Goal: Task Accomplishment & Management: Manage account settings

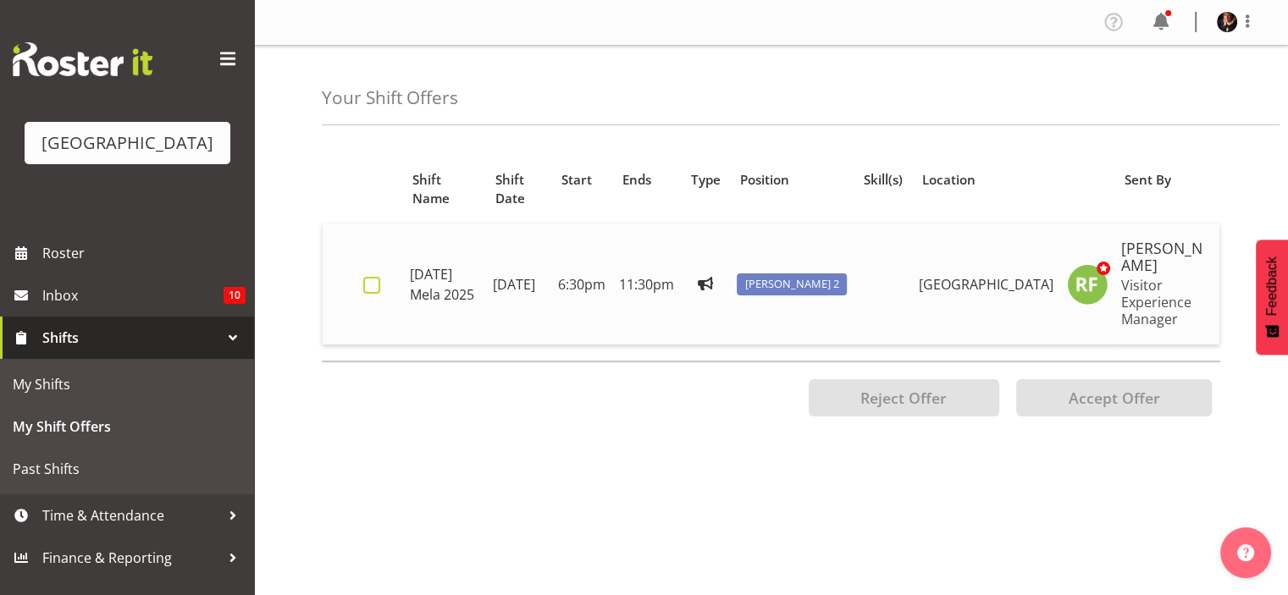
click at [369, 284] on span at bounding box center [371, 285] width 17 height 17
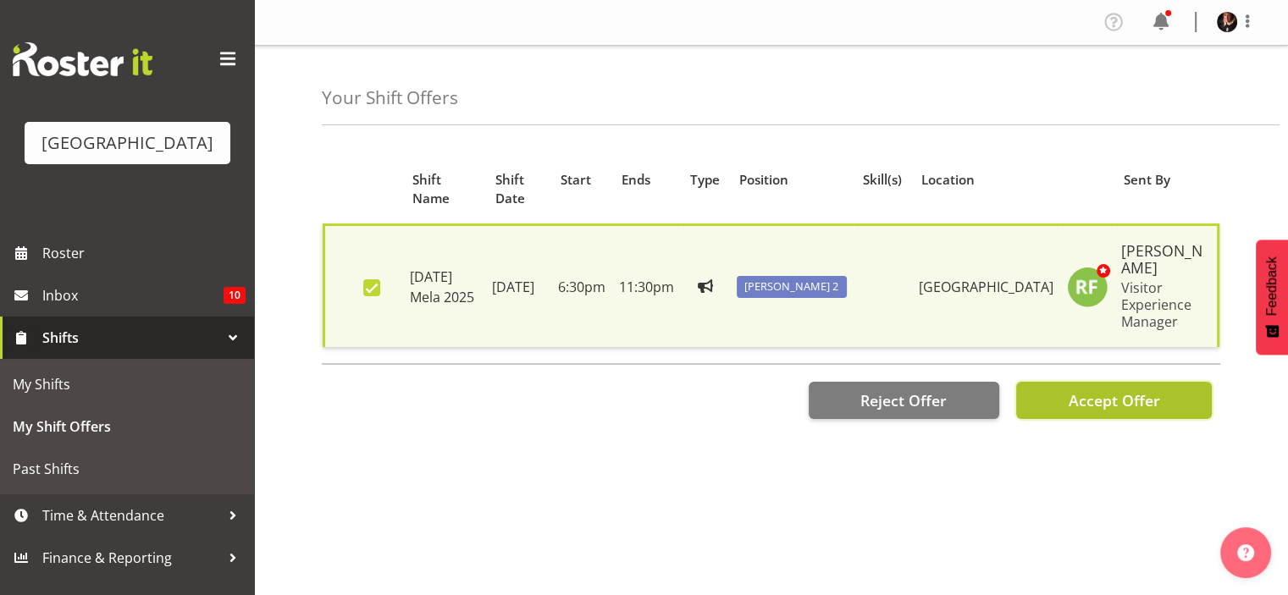
click at [1116, 394] on span "Accept Offer" at bounding box center [1112, 400] width 91 height 20
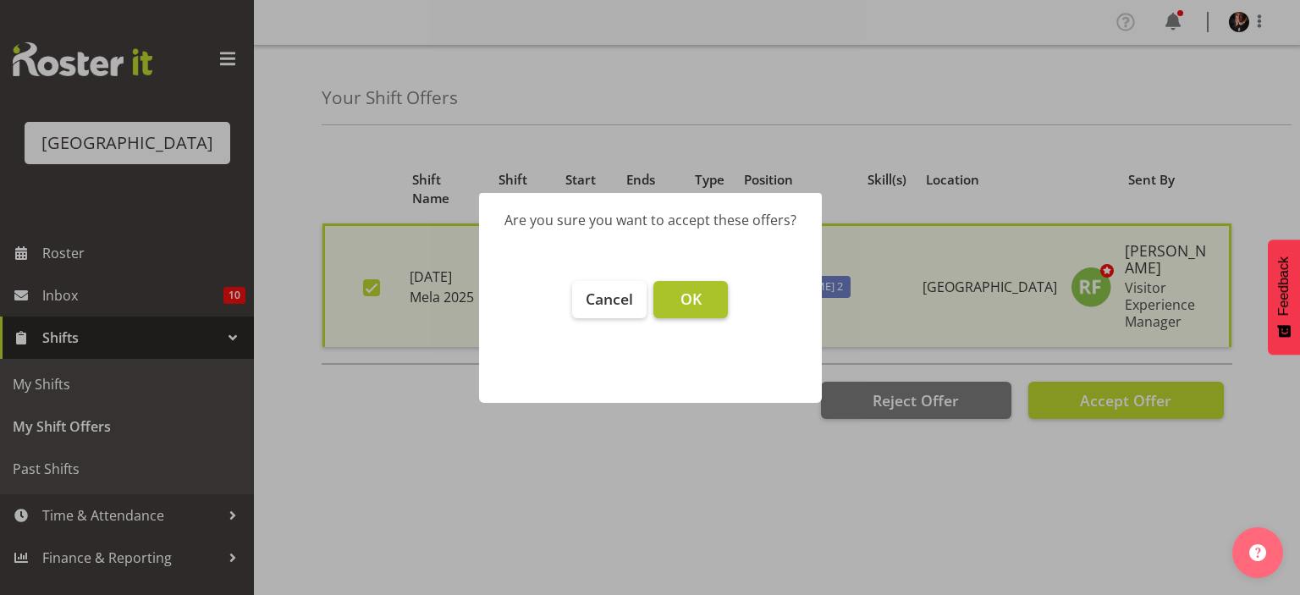
click at [694, 295] on span "OK" at bounding box center [691, 299] width 21 height 20
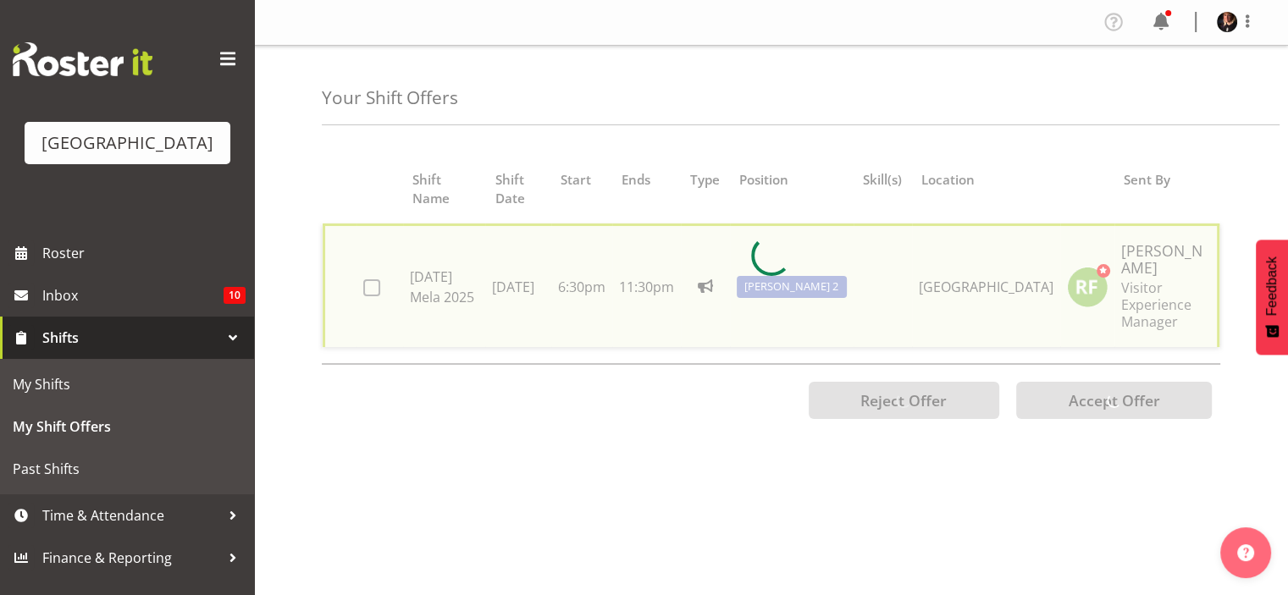
checkbox input "false"
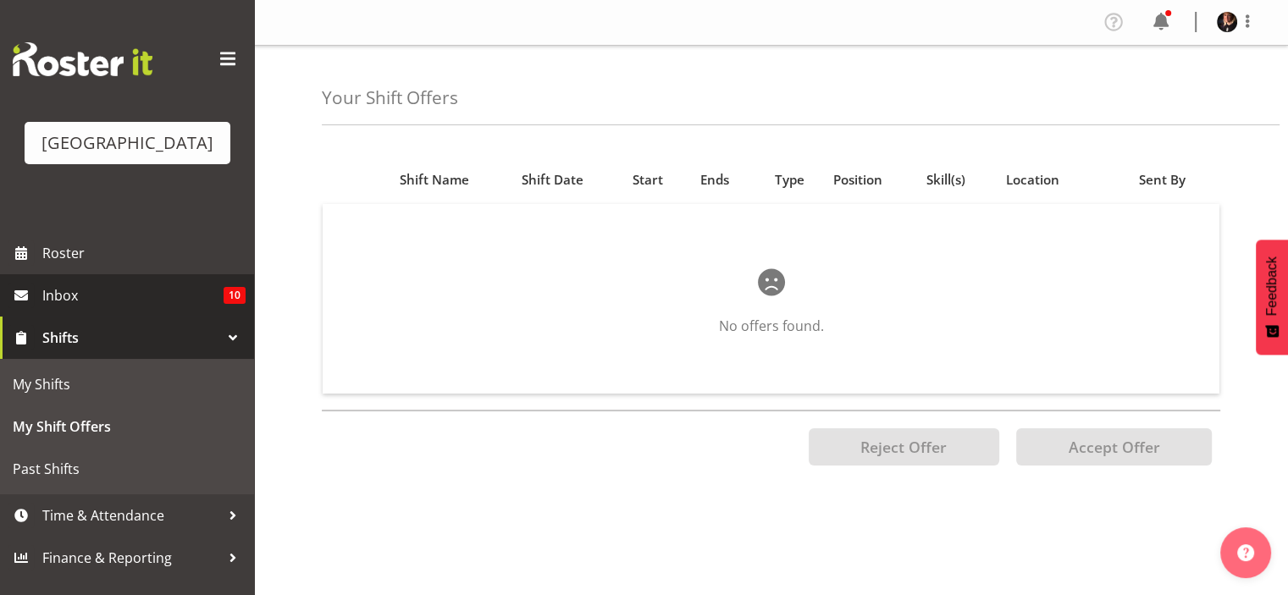
click at [63, 308] on span "Inbox" at bounding box center [132, 295] width 181 height 25
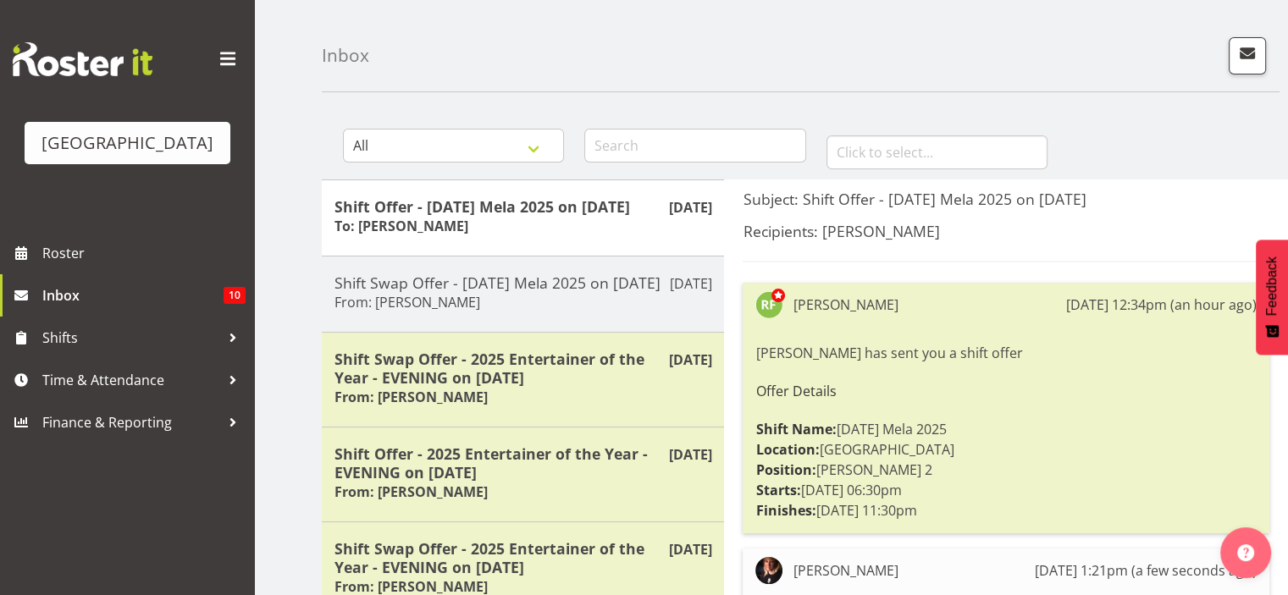
scroll to position [50, 0]
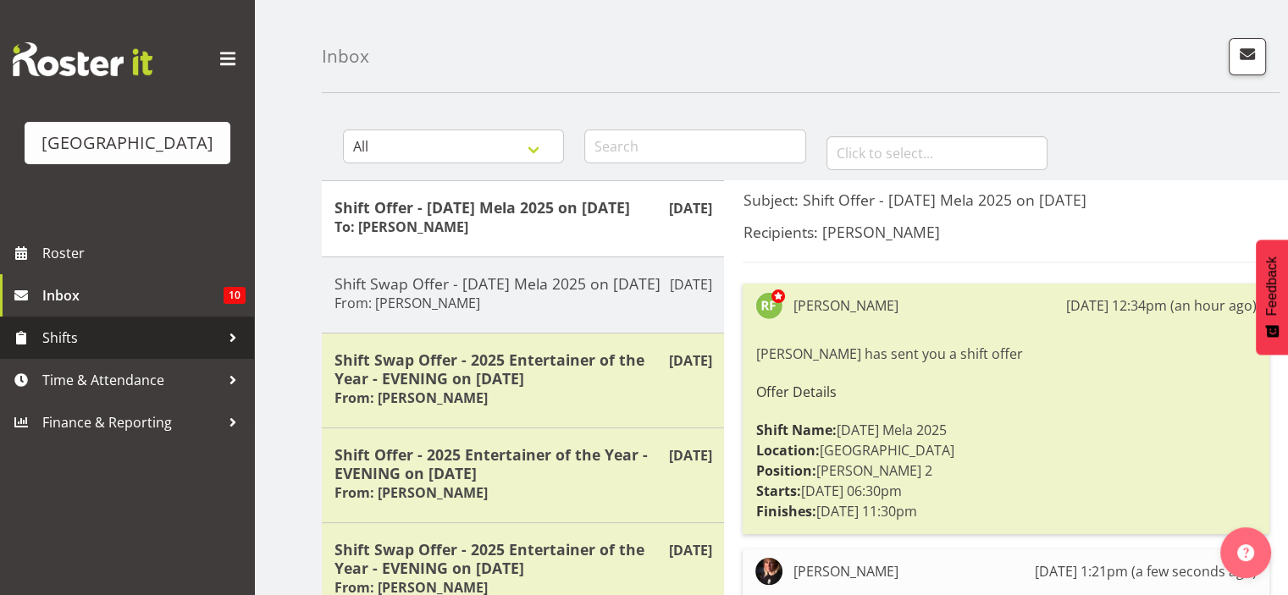
click at [50, 350] on span "Shifts" at bounding box center [131, 337] width 178 height 25
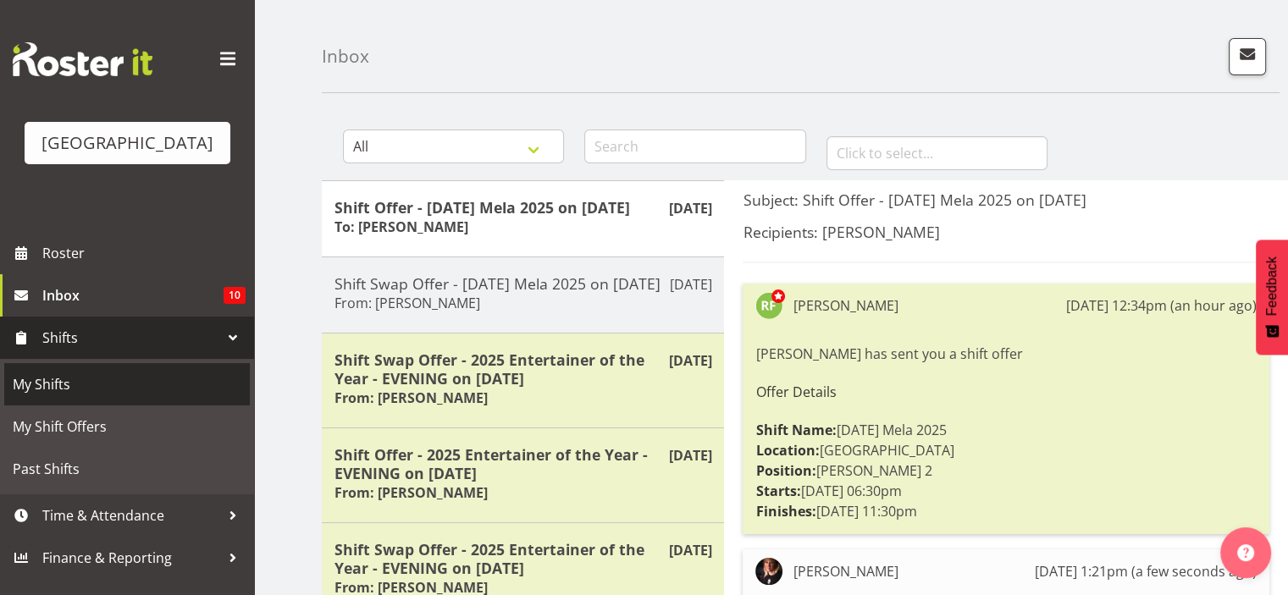
click at [36, 397] on span "My Shifts" at bounding box center [127, 384] width 229 height 25
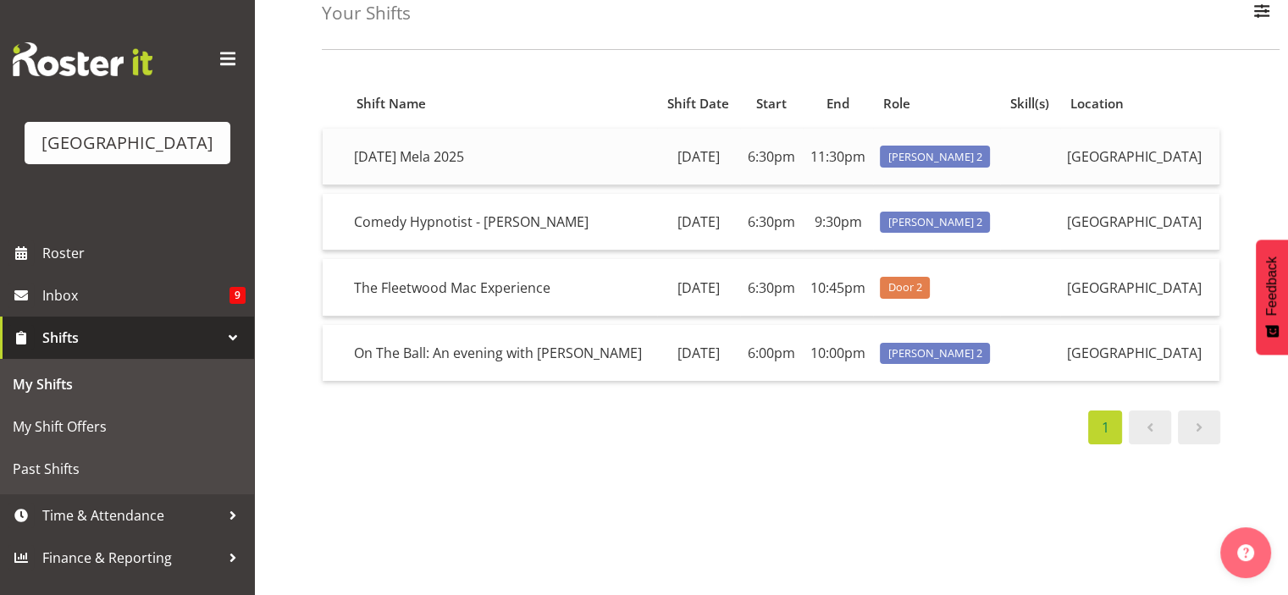
scroll to position [91, 0]
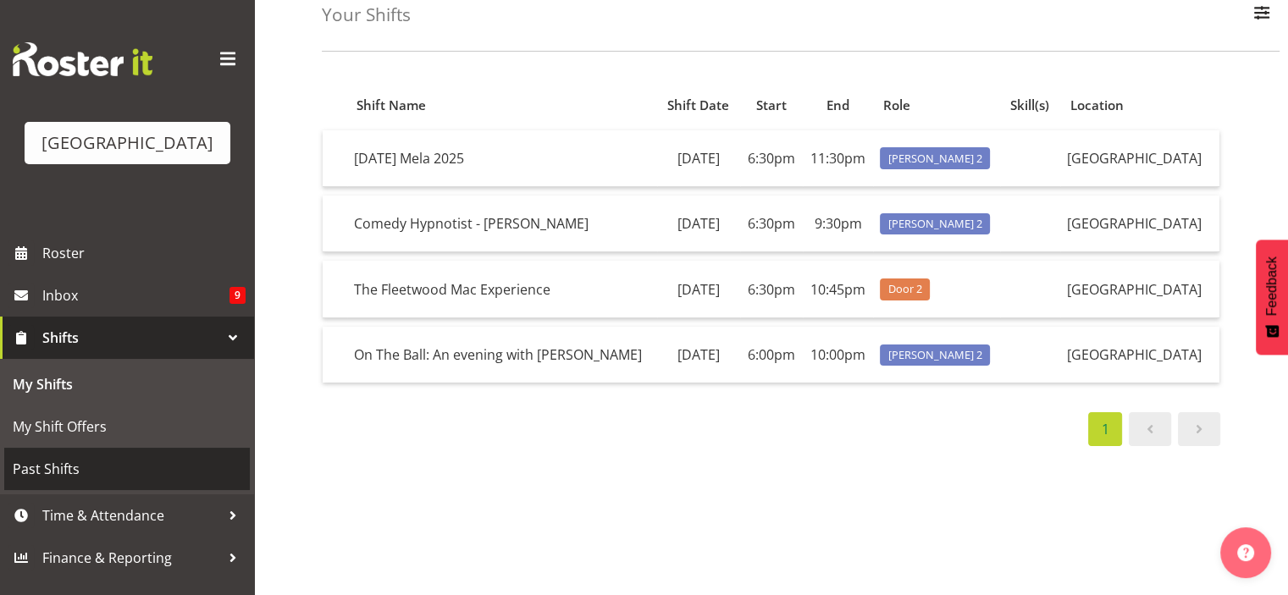
click at [63, 482] on span "Past Shifts" at bounding box center [127, 468] width 229 height 25
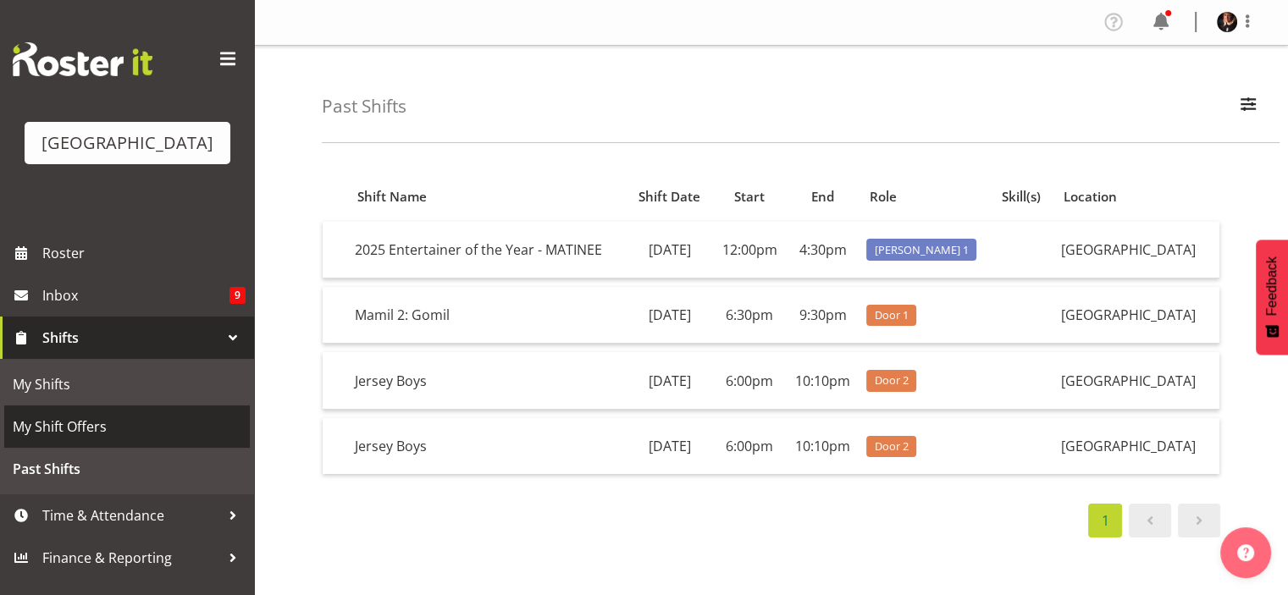
click at [54, 439] on span "My Shift Offers" at bounding box center [127, 426] width 229 height 25
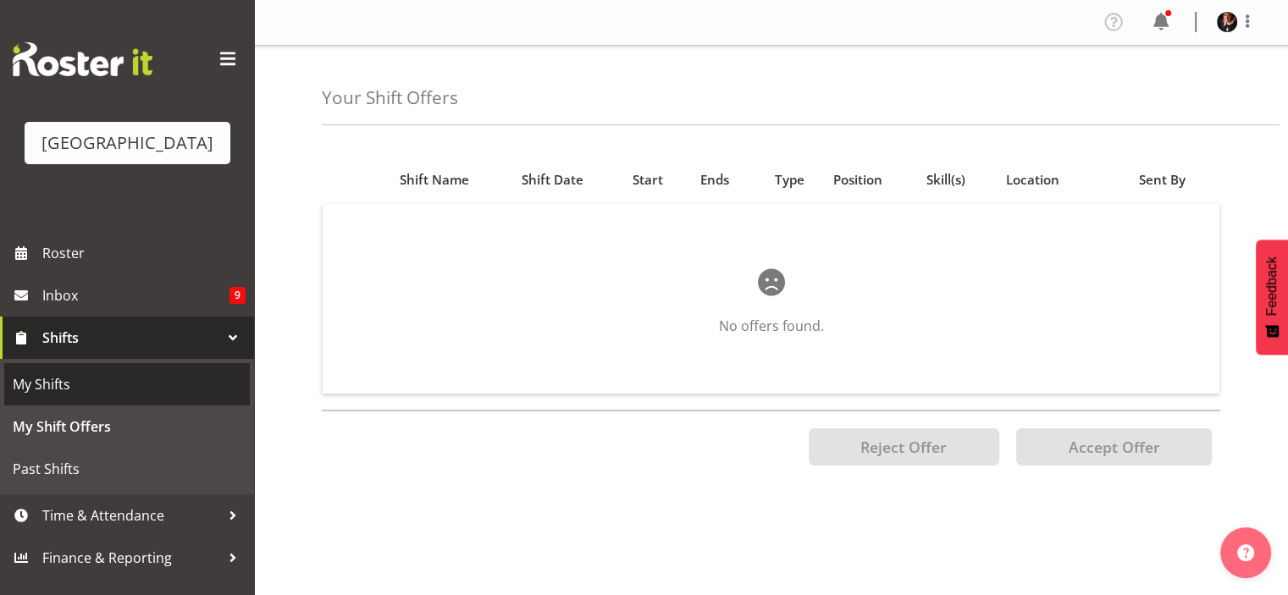
click at [49, 397] on span "My Shifts" at bounding box center [127, 384] width 229 height 25
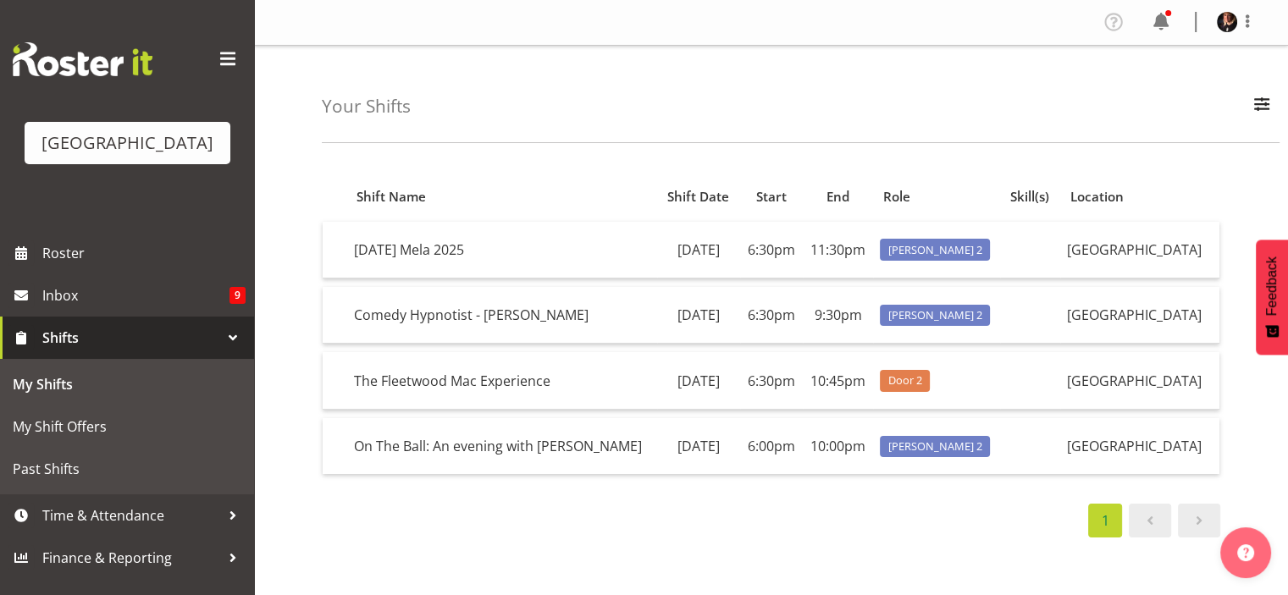
click at [599, 80] on div "Your Shifts All Locations [GEOGRAPHIC_DATA] [GEOGRAPHIC_DATA] Cargo Shed Histor…" at bounding box center [800, 94] width 957 height 97
click at [714, 474] on td "Friday, 17th Oct" at bounding box center [698, 446] width 83 height 56
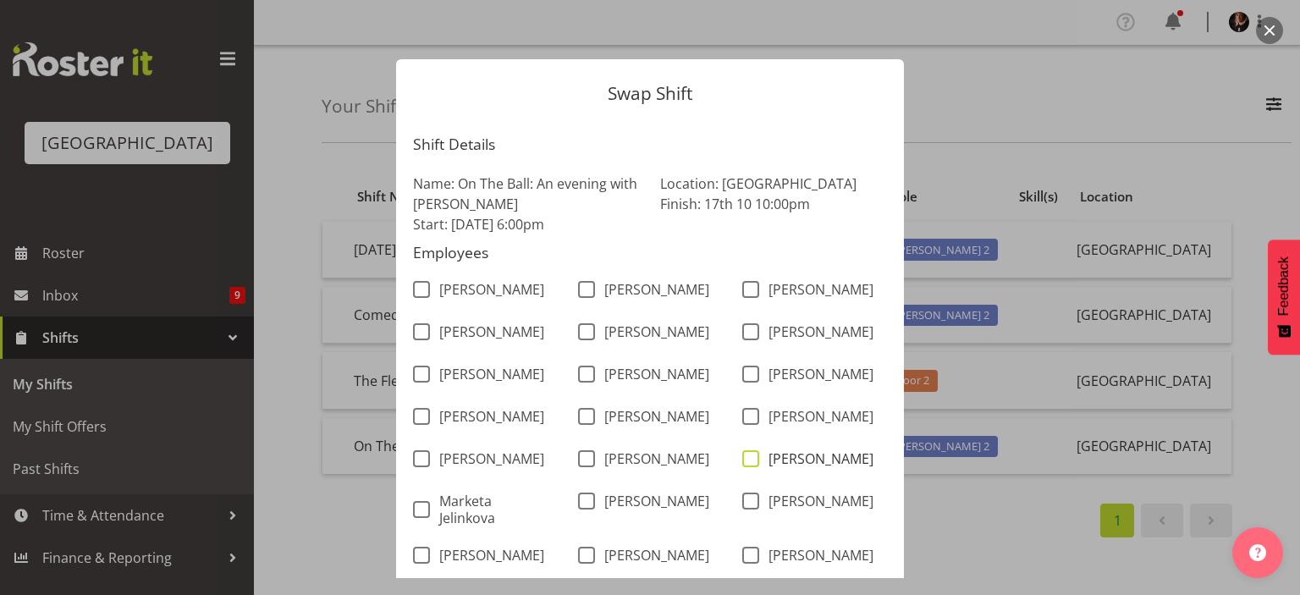
click at [742, 467] on span at bounding box center [750, 458] width 17 height 17
click at [742, 465] on input "[PERSON_NAME]" at bounding box center [747, 459] width 11 height 11
click at [742, 467] on span at bounding box center [750, 458] width 17 height 17
click at [742, 465] on input "[PERSON_NAME]" at bounding box center [747, 459] width 11 height 11
checkbox input "false"
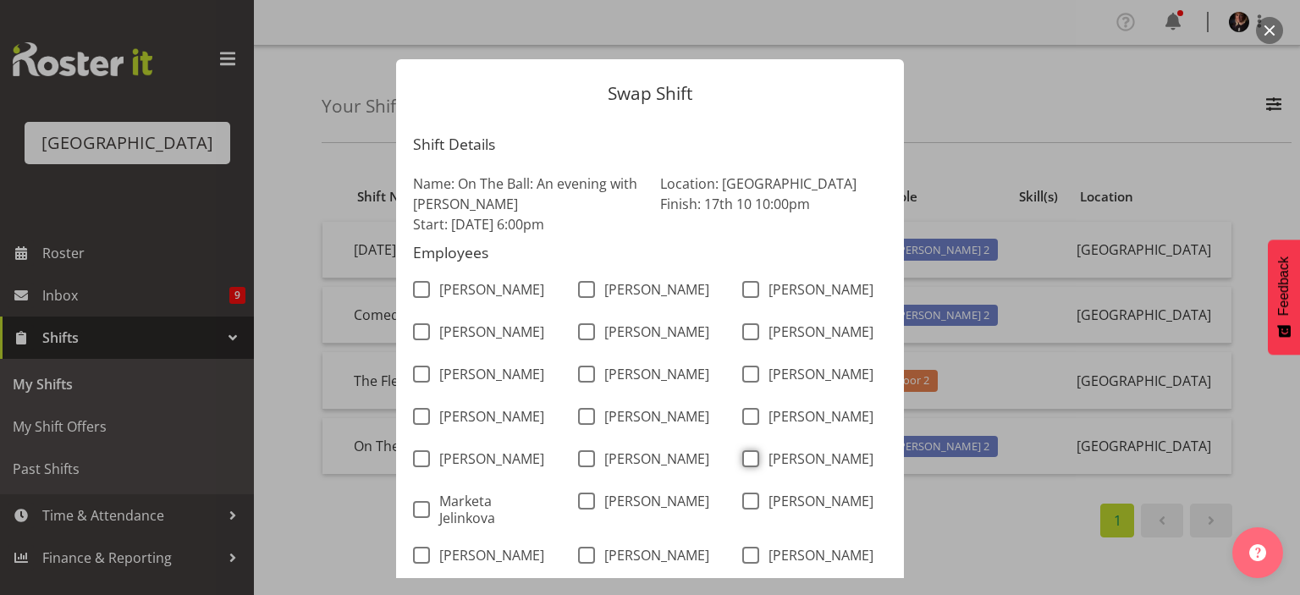
scroll to position [292, 0]
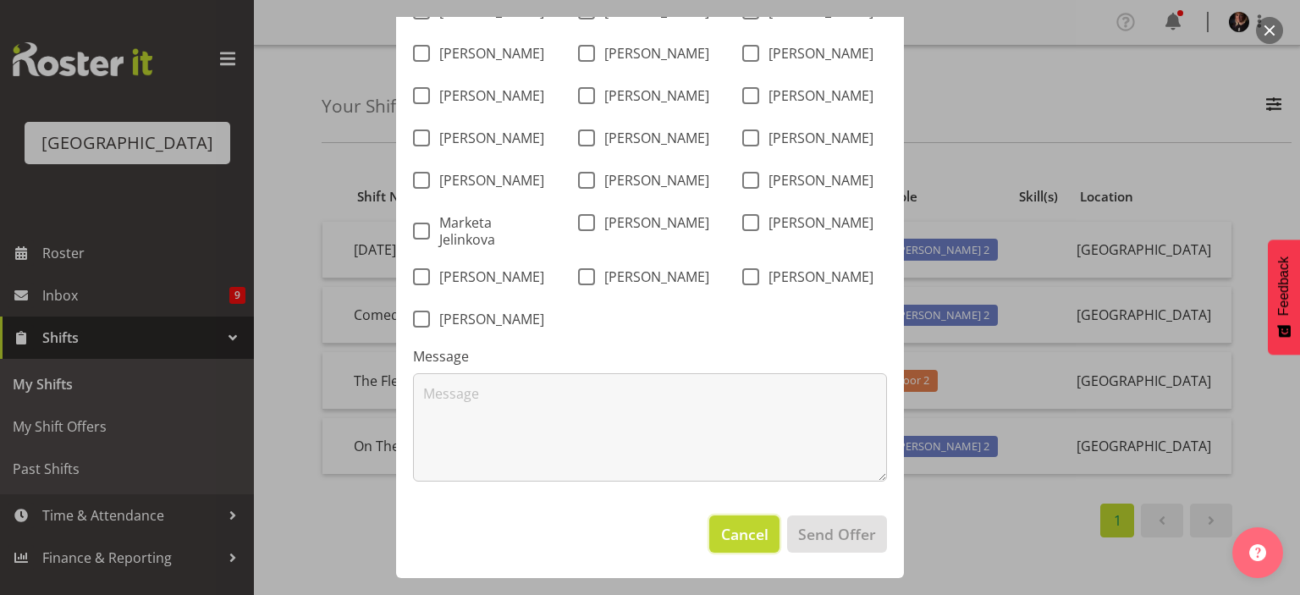
click at [736, 541] on span "Cancel" at bounding box center [744, 534] width 47 height 22
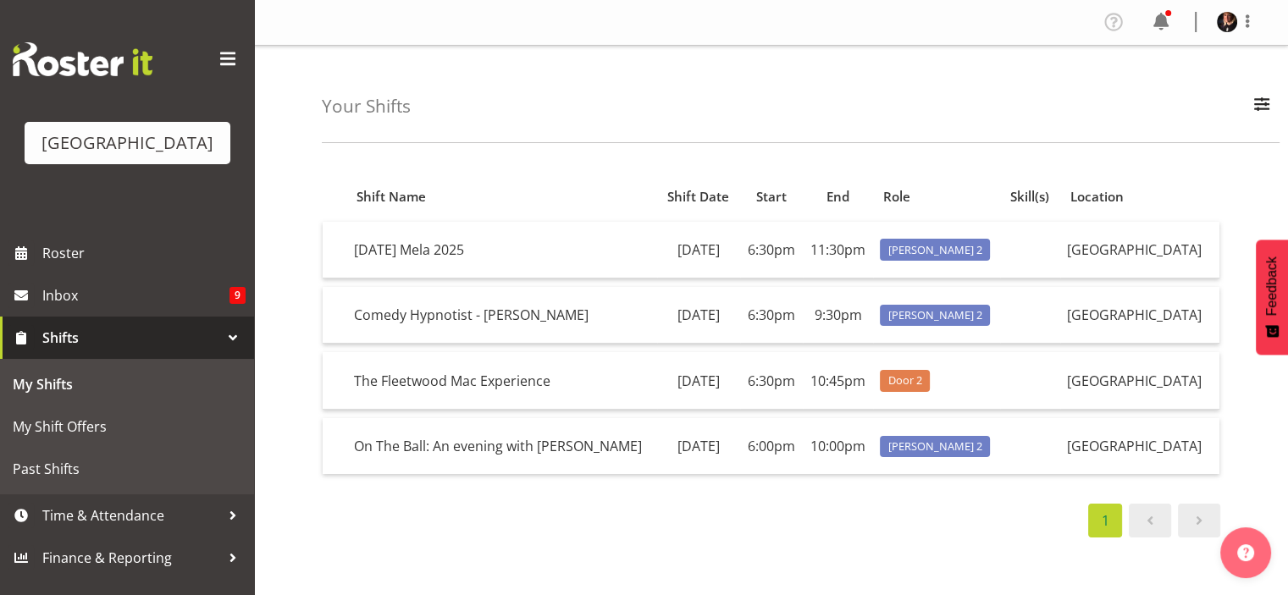
click at [632, 538] on div "1" at bounding box center [771, 521] width 898 height 34
click at [609, 251] on td "[DATE] Mela 2025" at bounding box center [502, 250] width 310 height 57
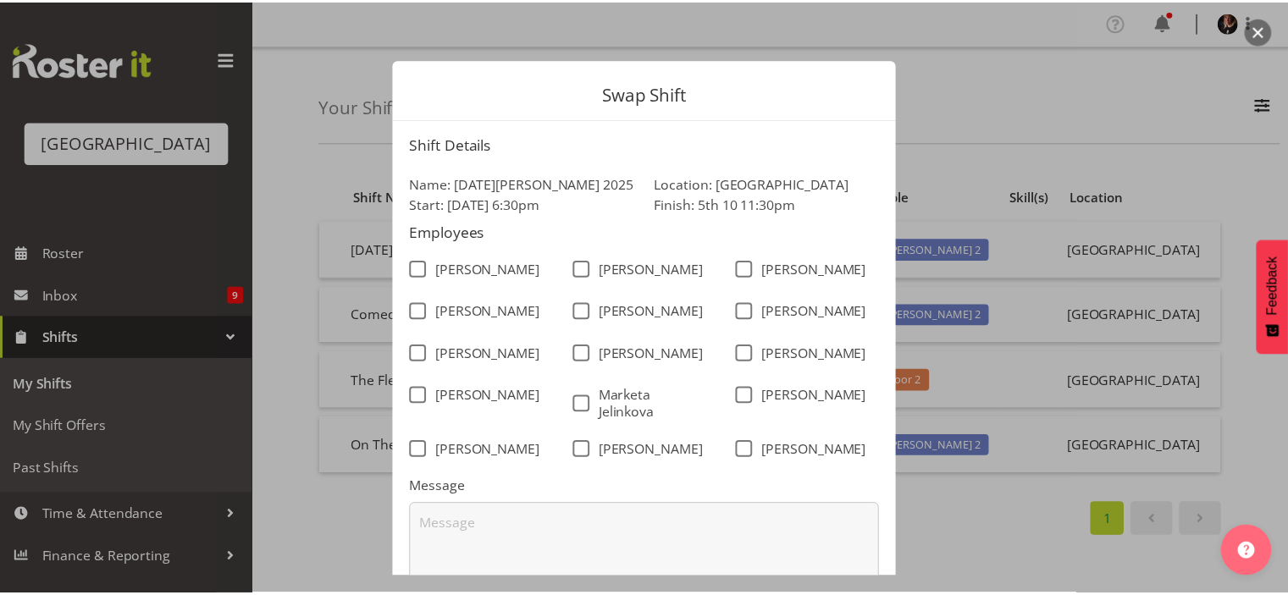
scroll to position [156, 0]
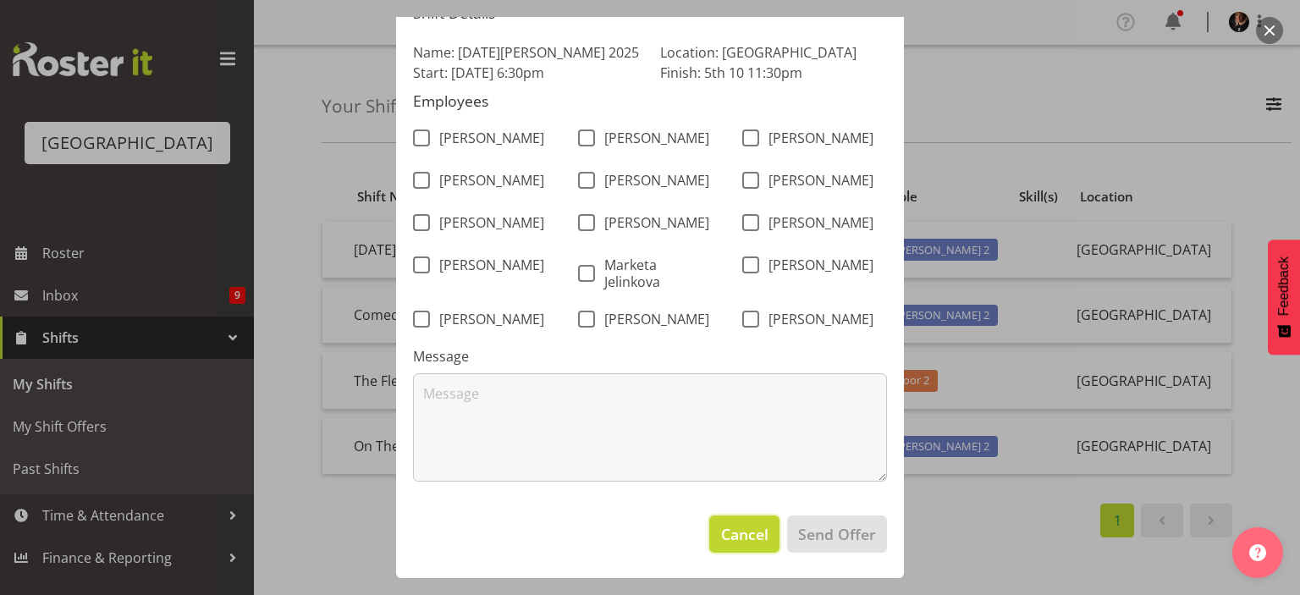
click at [714, 536] on button "Cancel" at bounding box center [743, 534] width 69 height 37
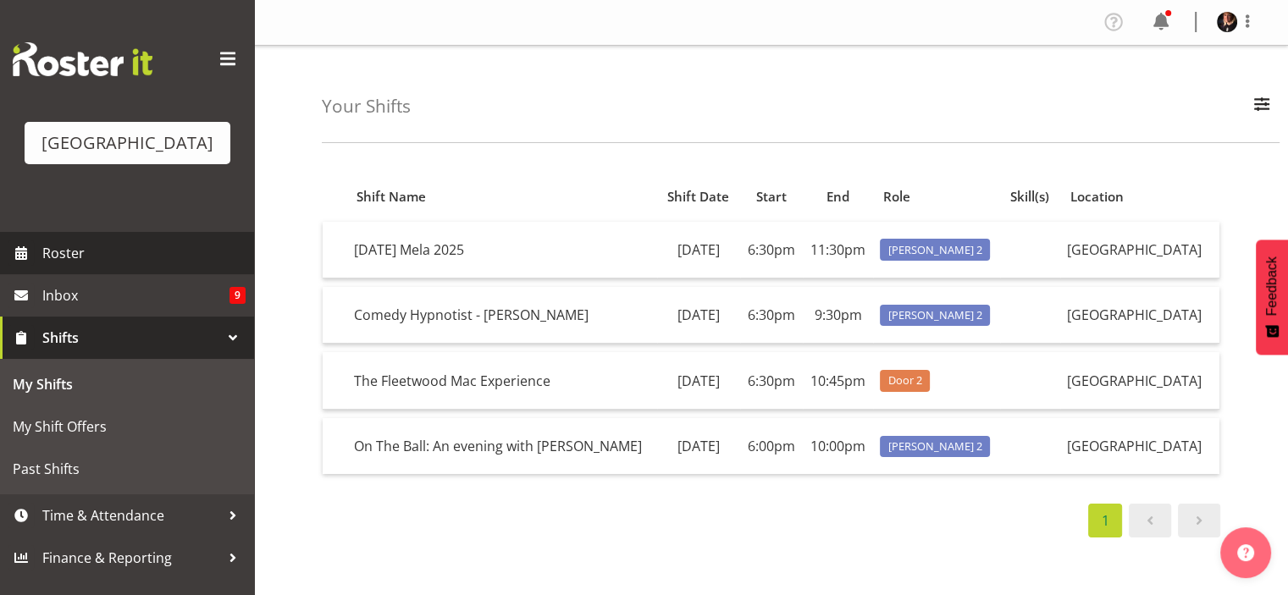
click at [81, 266] on span "Roster" at bounding box center [143, 252] width 203 height 25
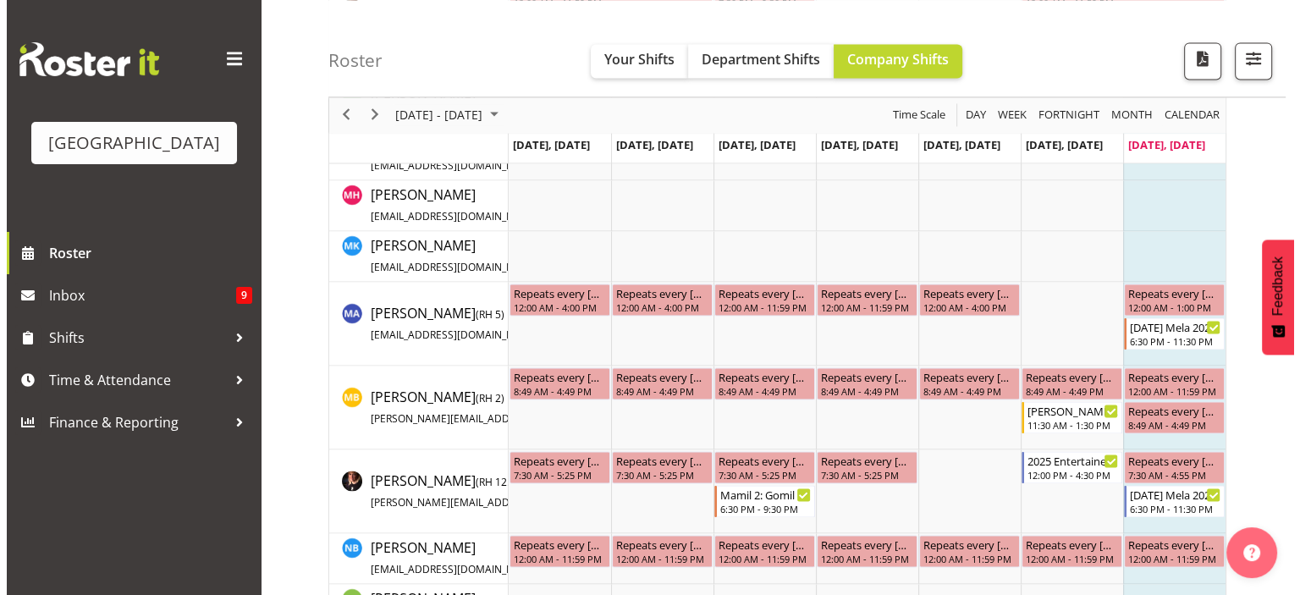
scroll to position [2521, 0]
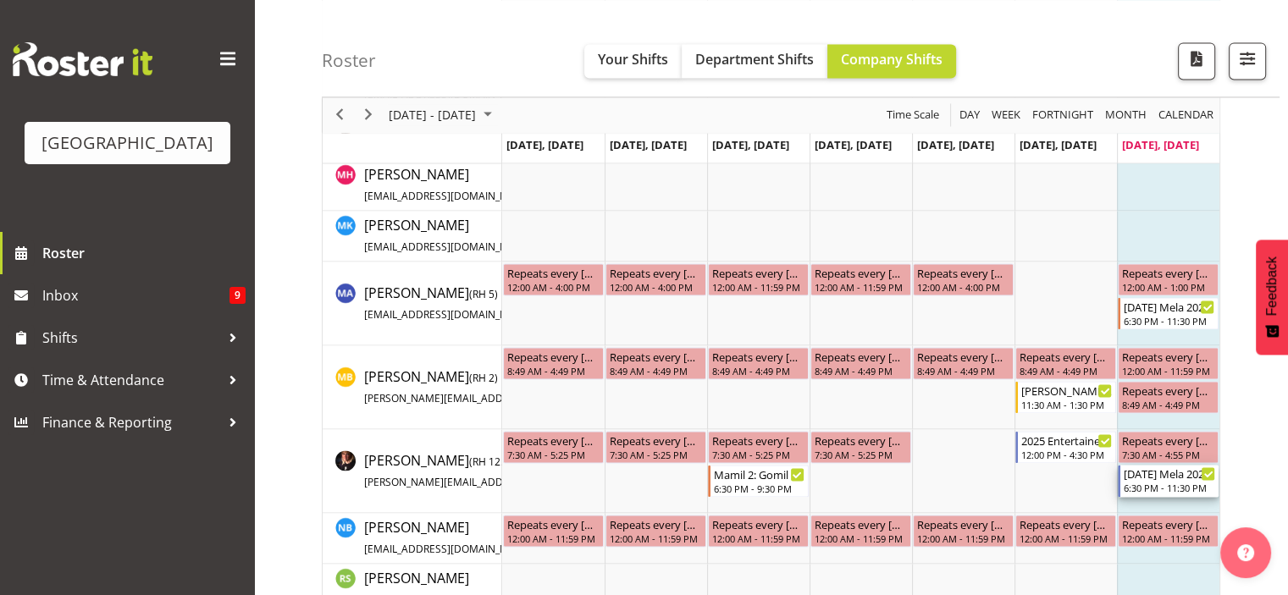
click at [1157, 482] on div "6:30 PM - 11:30 PM" at bounding box center [1168, 488] width 91 height 14
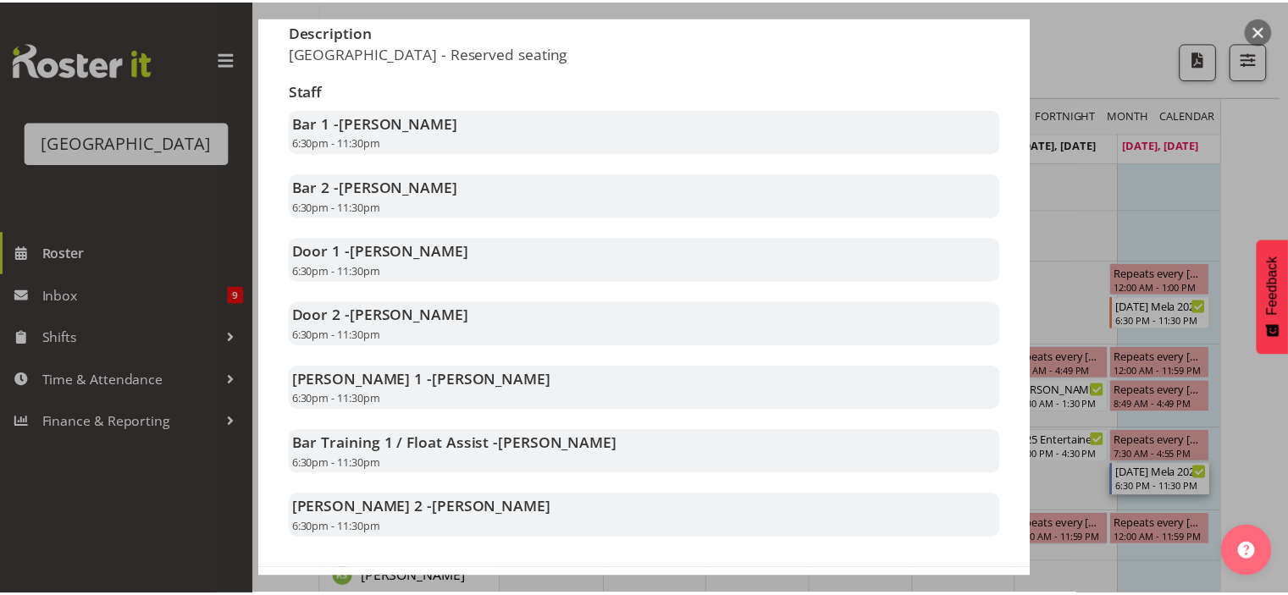
scroll to position [368, 0]
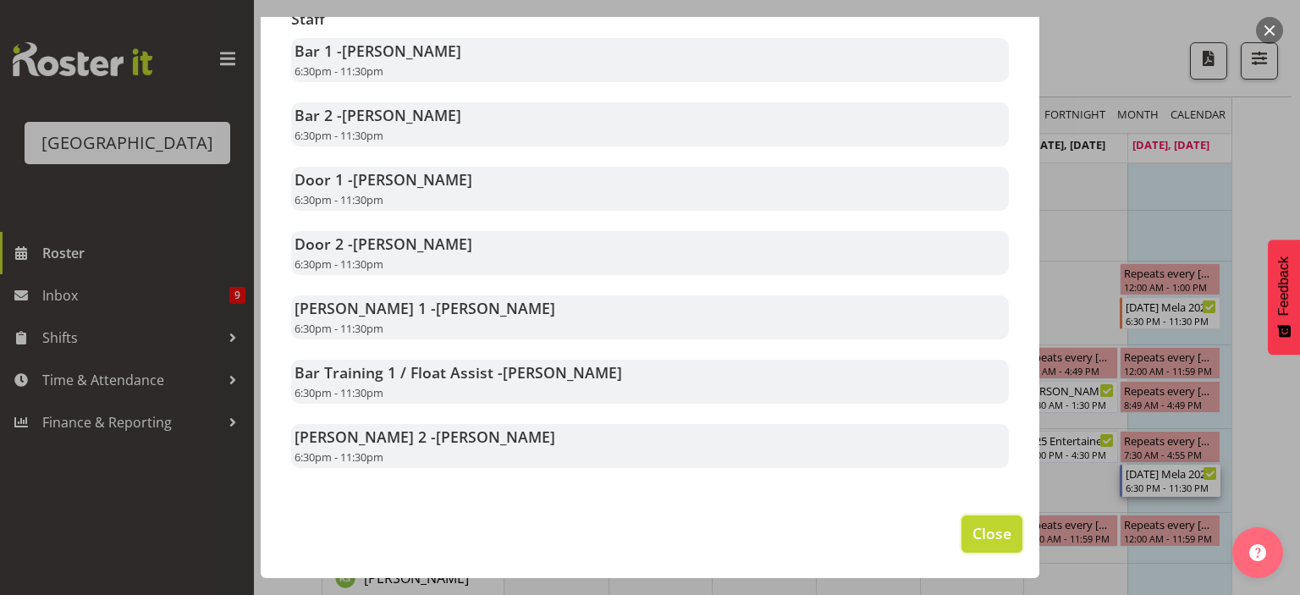
click at [973, 525] on span "Close" at bounding box center [992, 533] width 39 height 22
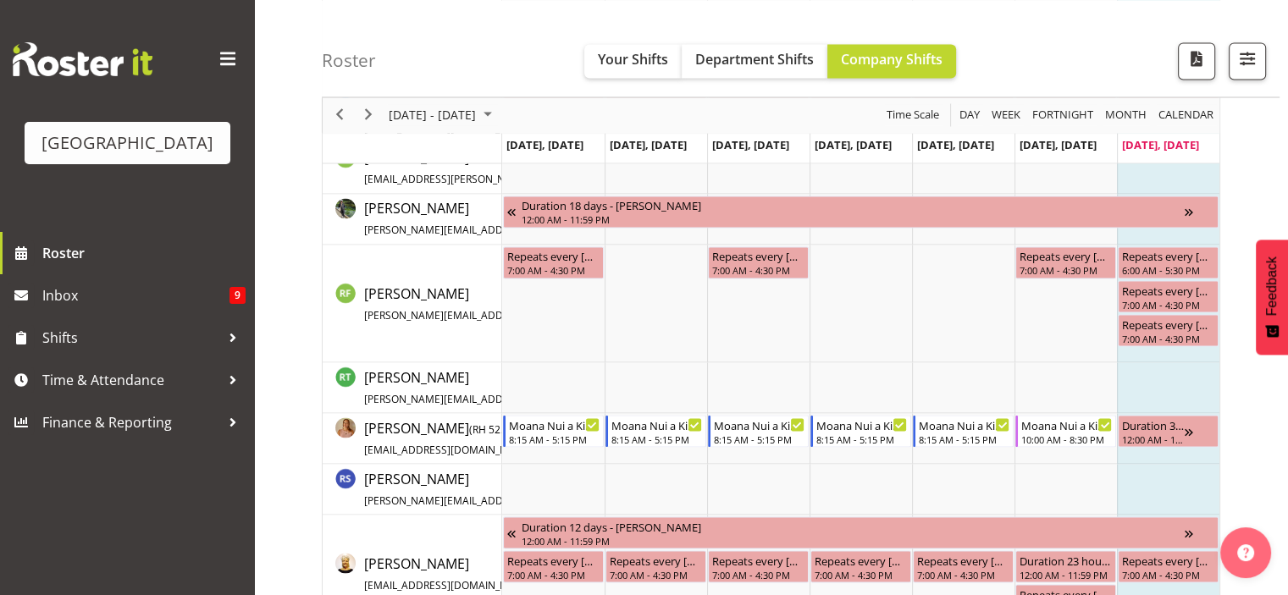
scroll to position [2941, 0]
click at [1063, 426] on div "Moana Nui a Kiwa Wānanga Cargo Shed" at bounding box center [1066, 424] width 91 height 17
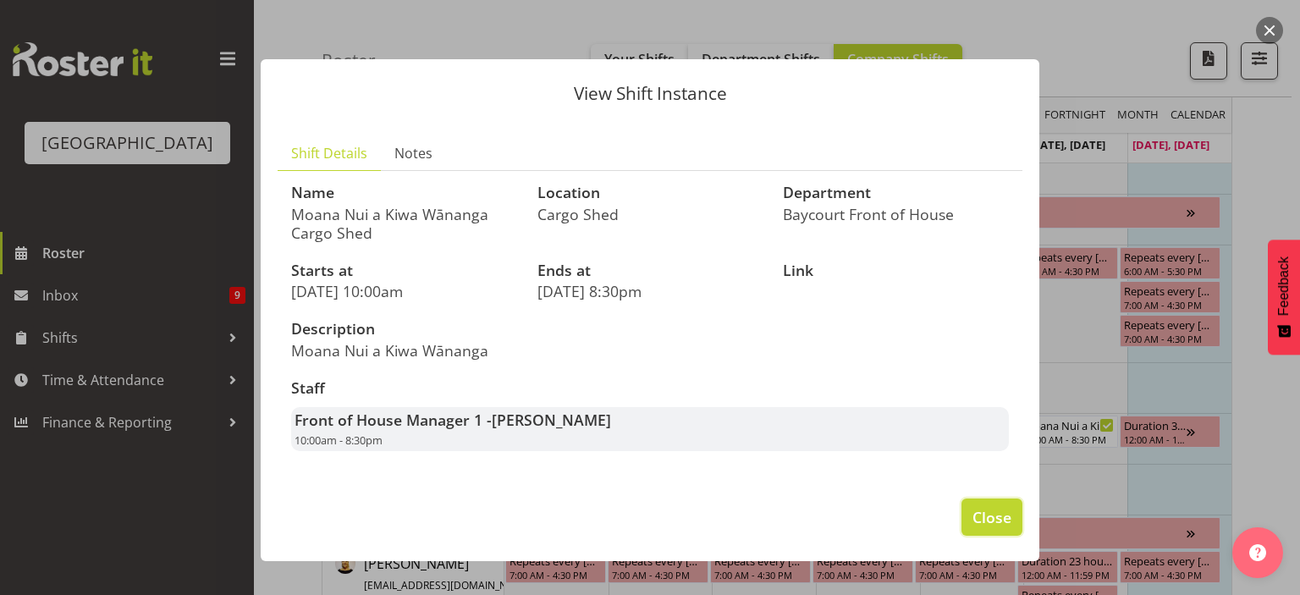
click at [1015, 508] on button "Close" at bounding box center [992, 517] width 61 height 37
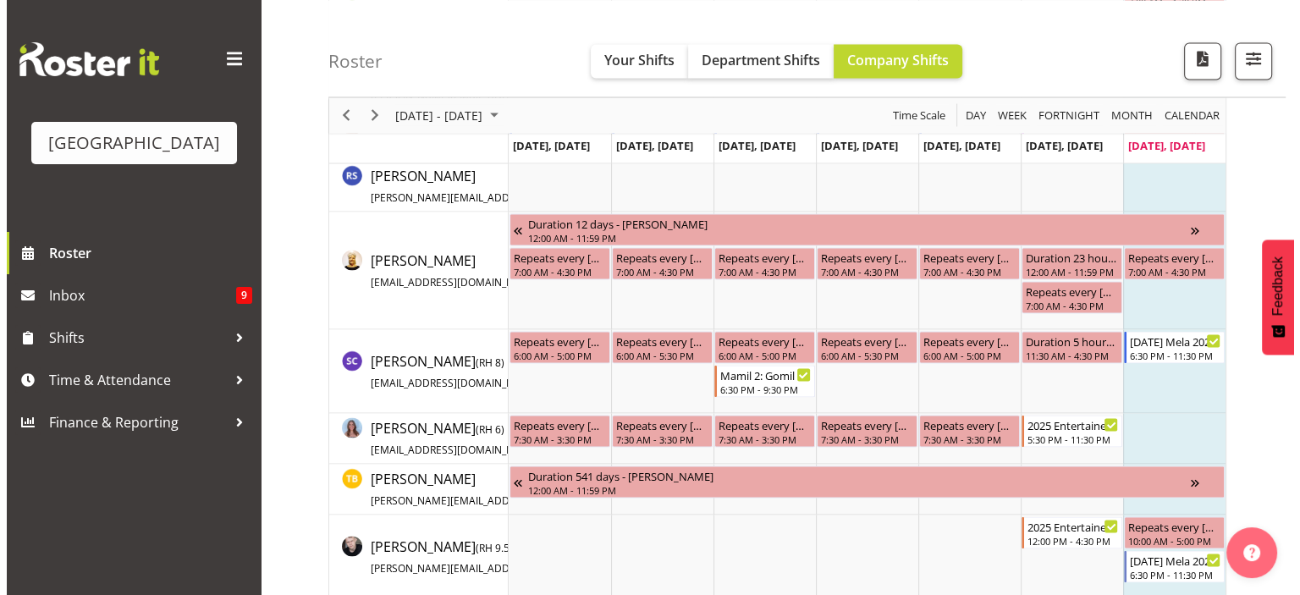
scroll to position [3362, 0]
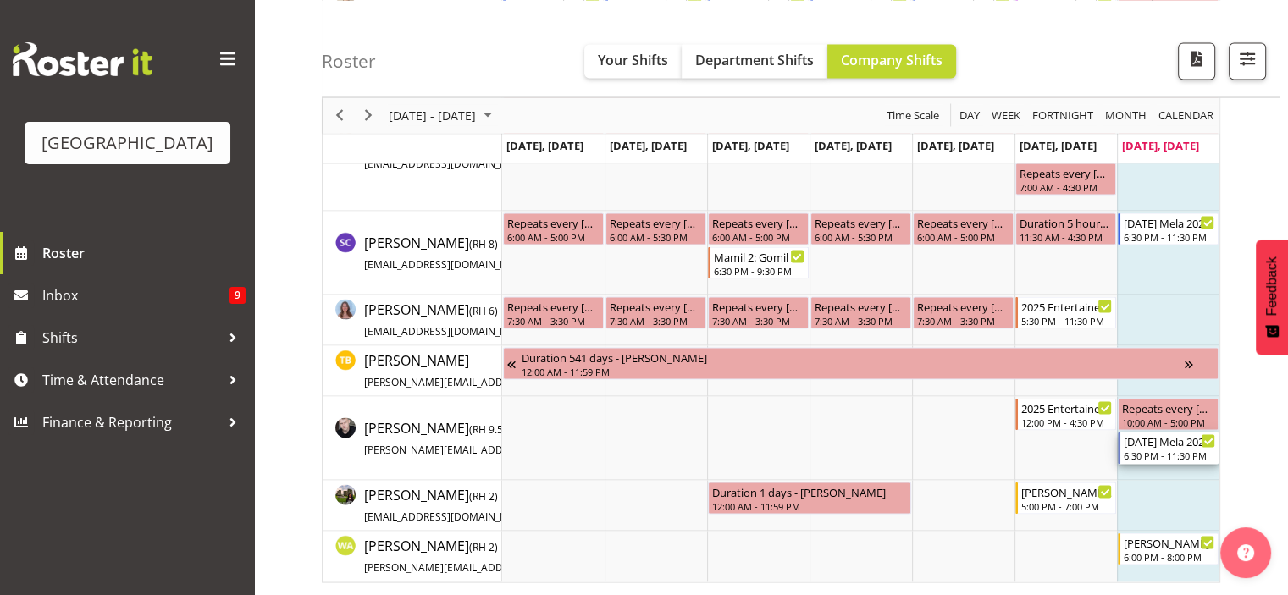
click at [1160, 449] on div "6:30 PM - 11:30 PM" at bounding box center [1168, 456] width 91 height 14
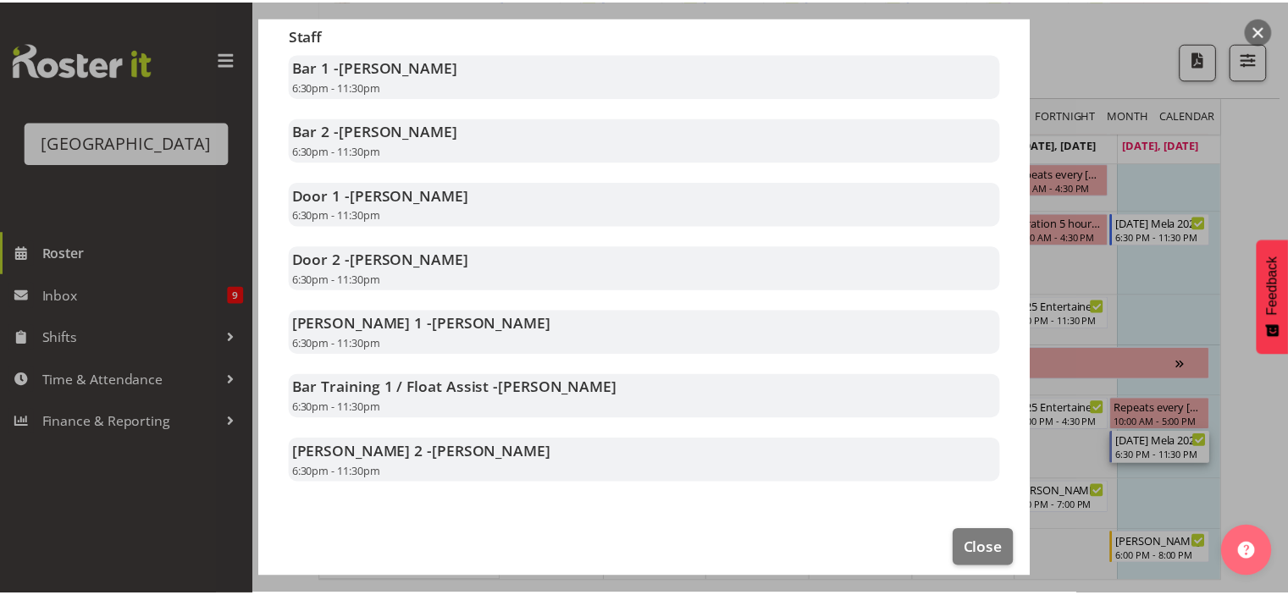
scroll to position [334, 0]
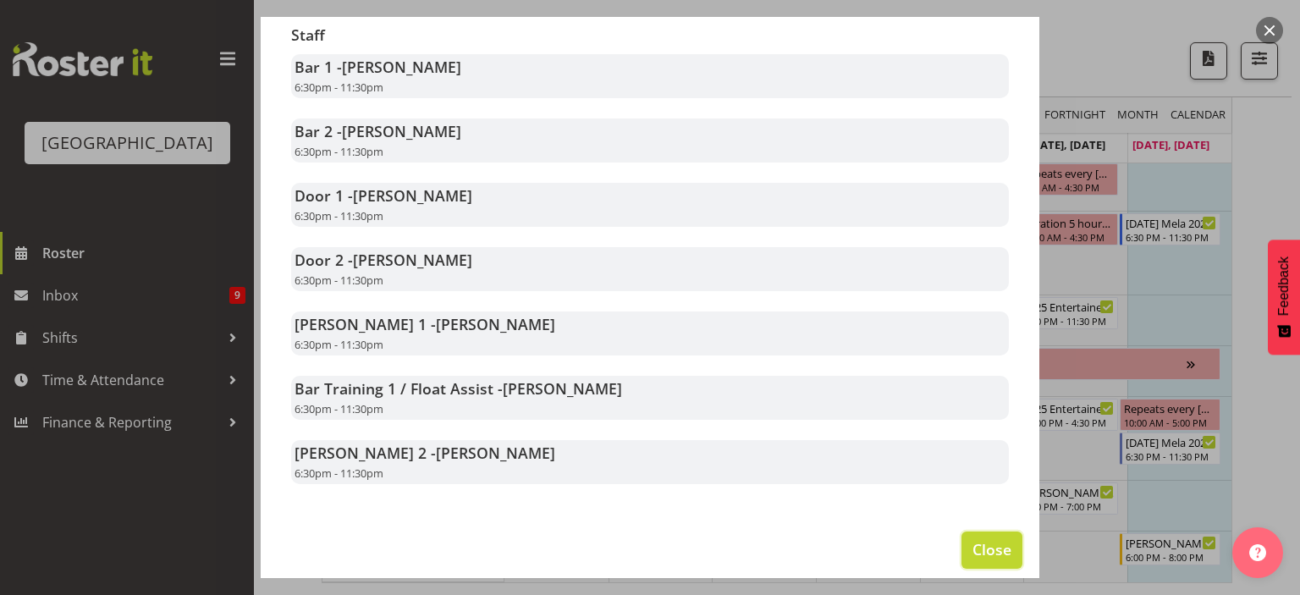
click at [976, 560] on span "Close" at bounding box center [992, 549] width 39 height 22
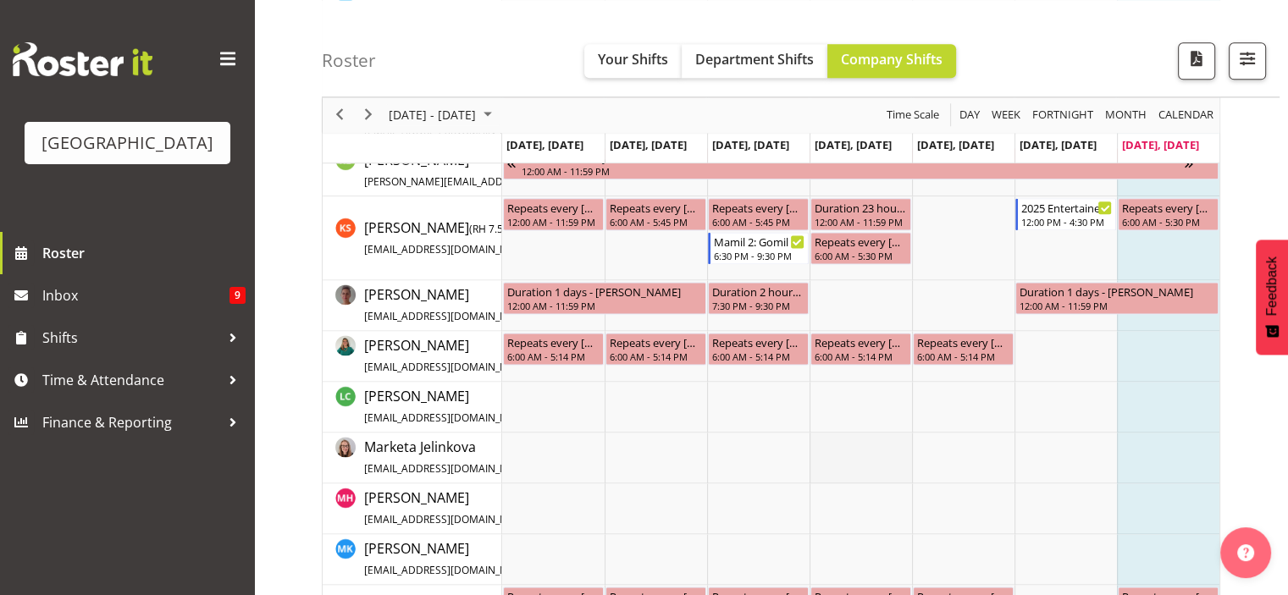
scroll to position [2197, 0]
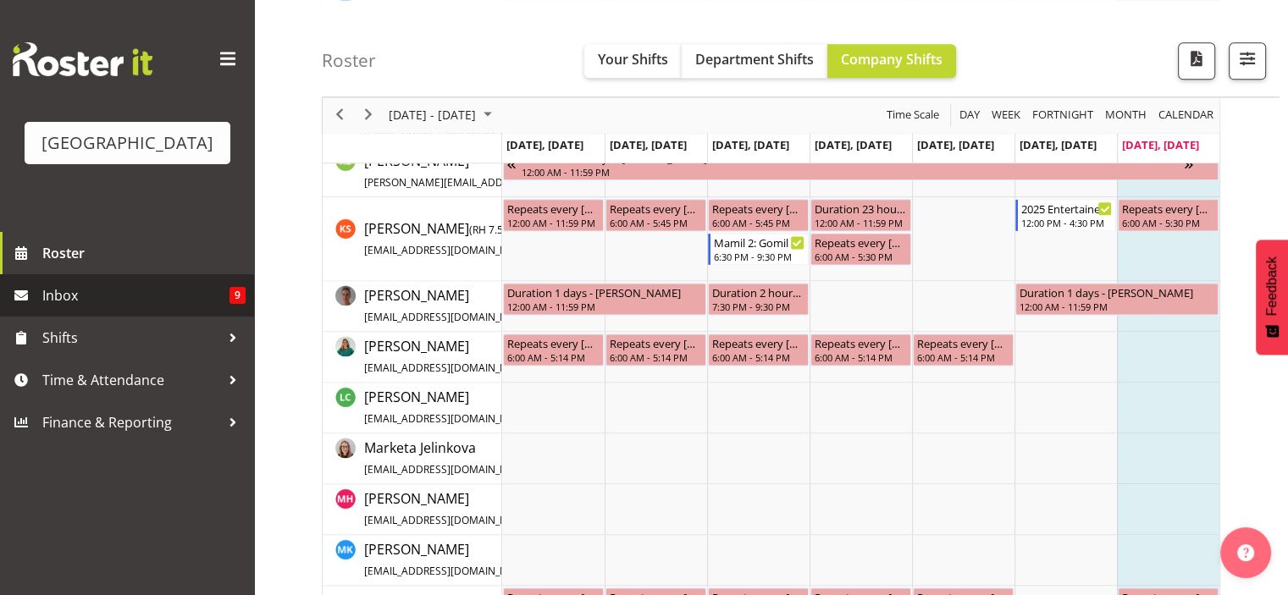
click at [58, 307] on span "Inbox" at bounding box center [135, 295] width 187 height 25
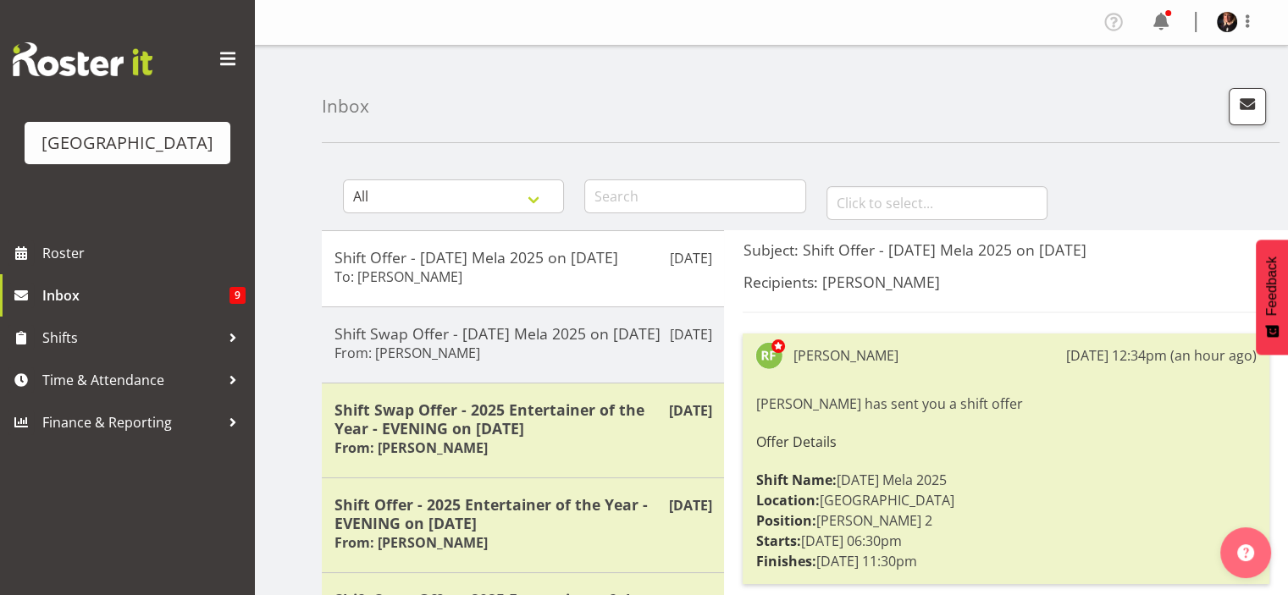
scroll to position [3, 0]
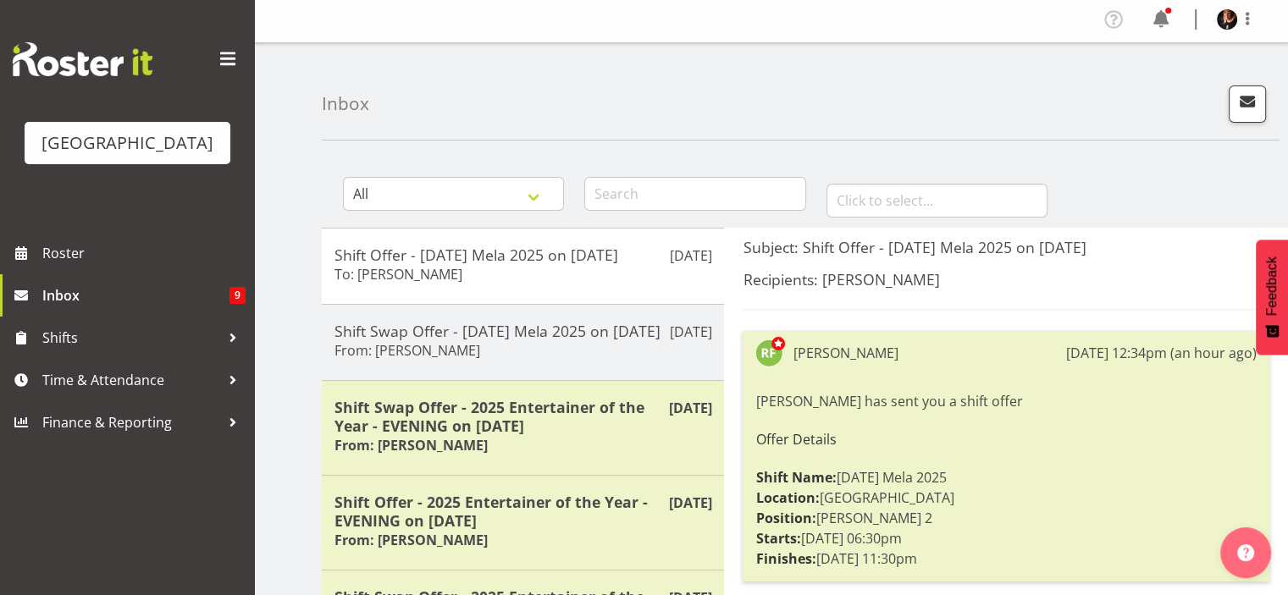
click at [65, 67] on img at bounding box center [83, 59] width 140 height 34
